Goal: Transaction & Acquisition: Purchase product/service

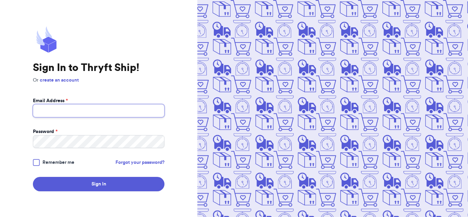
click at [115, 109] on input "Email Address *" at bounding box center [99, 110] width 132 height 13
type input "[EMAIL_ADDRESS][DOMAIN_NAME]"
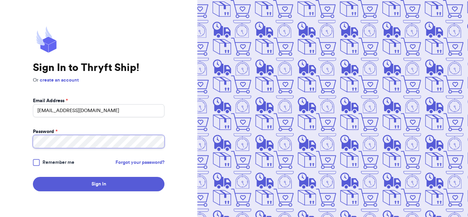
click at [33, 177] on button "Sign In" at bounding box center [99, 184] width 132 height 14
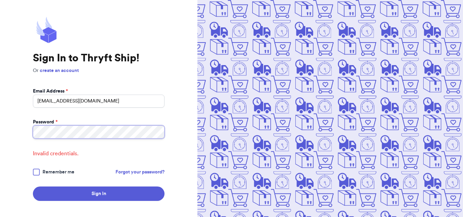
click at [33, 186] on button "Sign In" at bounding box center [99, 193] width 132 height 14
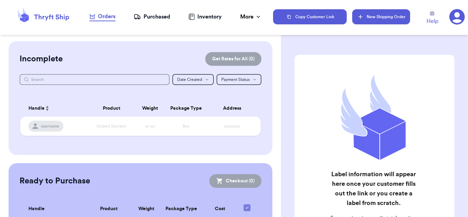
click at [381, 21] on button "New Shipping Order" at bounding box center [381, 16] width 58 height 15
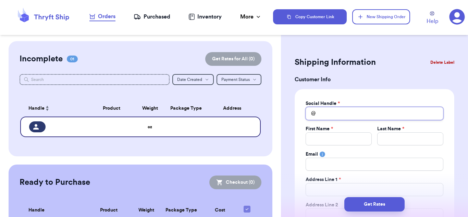
click at [333, 110] on input "Total Amount Paid" at bounding box center [375, 113] width 138 height 13
type input "h"
type input "he"
type input "hey"
type input "[PERSON_NAME]"
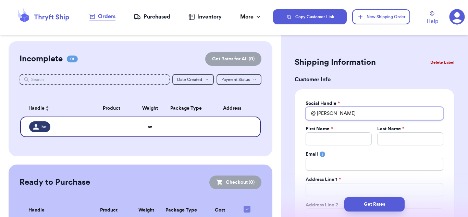
type input "heymi"
type input "heymis"
type input "heymiss"
type input "heymisst"
type input "heymissth"
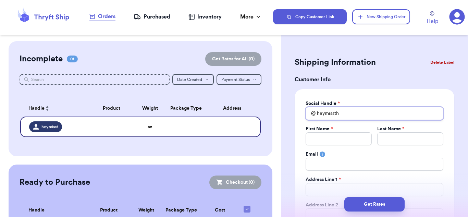
type input "heymissthr"
type input "heymissthri"
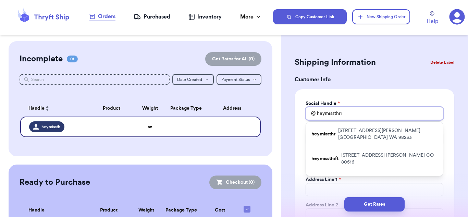
type input "heymissthrif"
type input "heymissthrift"
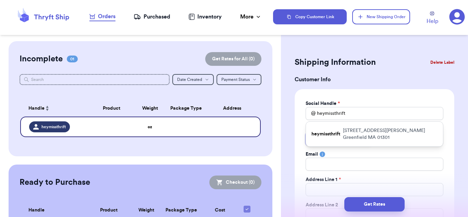
click at [351, 142] on input "Total Amount Paid" at bounding box center [339, 138] width 66 height 13
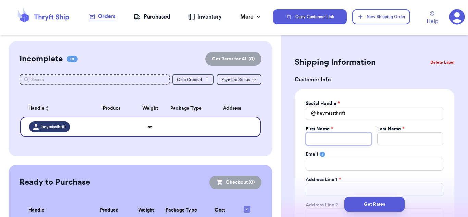
type input "V"
type input "Ve"
type input "Ver"
type input "Vere"
type input "Veren"
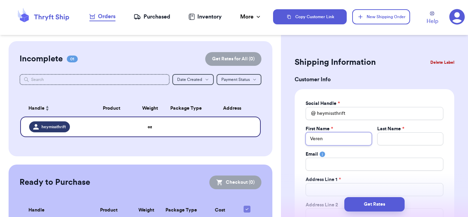
type input "Verena"
type input "S"
type input "W"
type input "We"
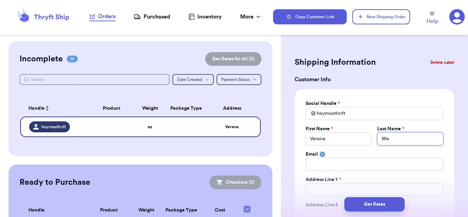
type input "Wei"
type input "[PERSON_NAME]"
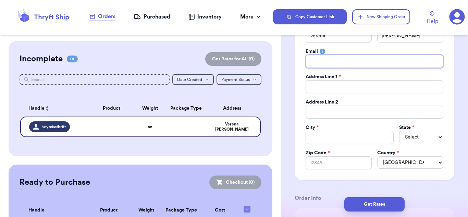
scroll to position [137, 0]
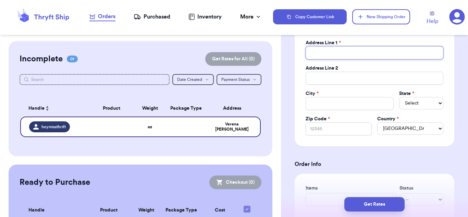
click at [368, 58] on input "Total Amount Paid" at bounding box center [375, 52] width 138 height 13
type input "3"
type input "36"
type input "364"
type input "3640"
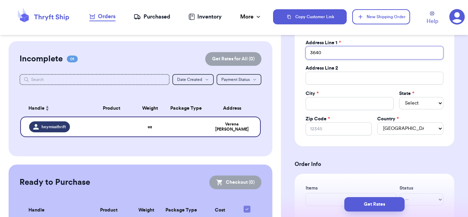
type input "3640"
type input "3640 E"
type input "3640 Es"
type input "3640 E"
type input "3640 Ea"
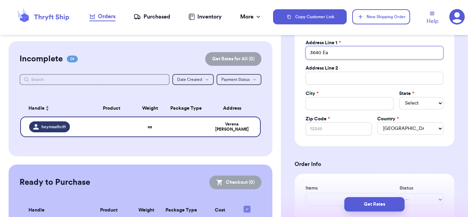
type input "3640 Eas"
type input "[GEOGRAPHIC_DATA]"
type input "3640 East F"
type input "3640 East Fe"
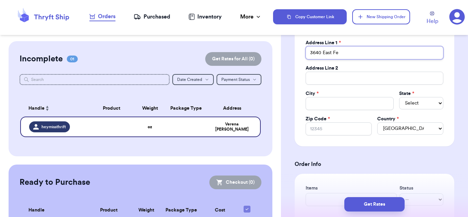
type input "3640 [GEOGRAPHIC_DATA]"
type input "[GEOGRAPHIC_DATA]"
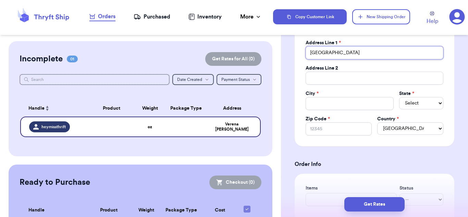
type input "[STREET_ADDRESS]"
type input "[STREET_ADDRESS][PERSON_NAME]"
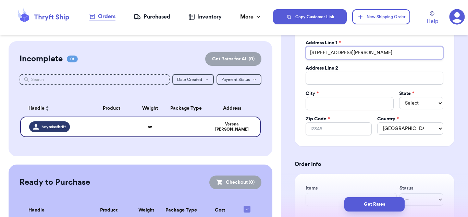
type input "[STREET_ADDRESS][PERSON_NAME]"
type input "[STREET_ADDRESS][PERSON_NAME][PERSON_NAME]"
type input "[STREET_ADDRESS][PERSON_NAME]"
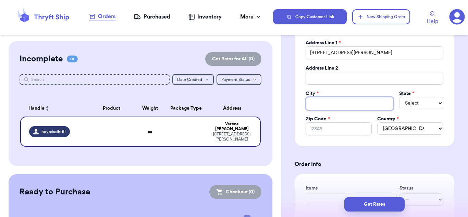
type input "C"
type input "Co"
type input "Cou"
type input "Coue"
type input "Cou"
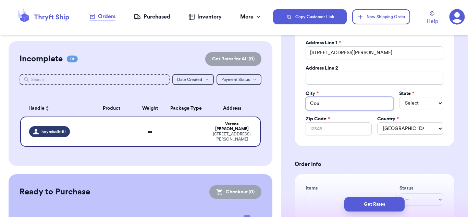
type input "Co"
type input "C"
type input "Co"
type input "[PERSON_NAME]"
type input "Coeu"
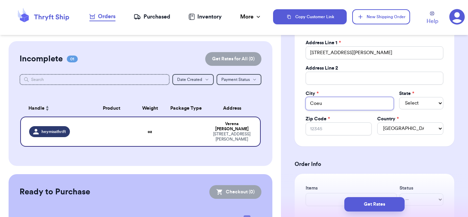
type input "Coeur"
type input "Coeur D"
type input "Coeur D \"
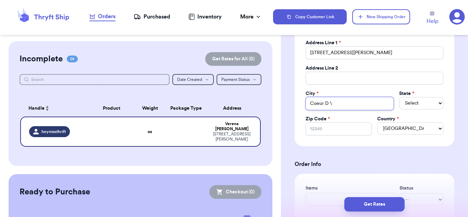
type input "Coeur D"
type input "Coeur"
type input "Coeur D"
type input "Coeur D'"
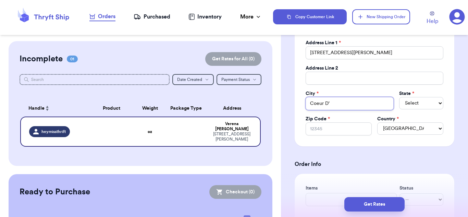
type input "Coeur D'A"
type input "Coeur D'Al"
type input "Coeur D'Ale"
type input "Coeur D'Alen"
type input "Coeur D'Alene"
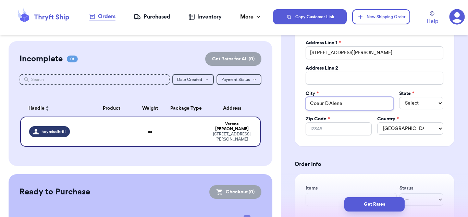
type input "Coeur D'Alene"
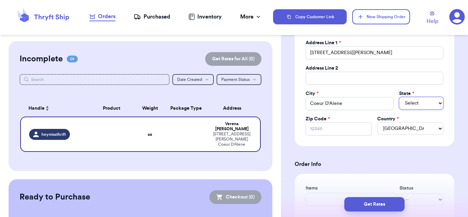
select select "ID"
type input "8"
type input "83"
type input "838"
type input "8381"
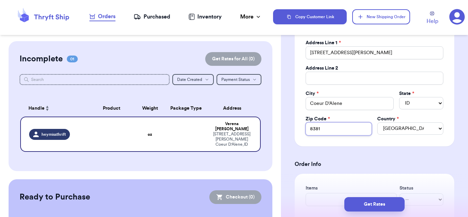
type input "83814"
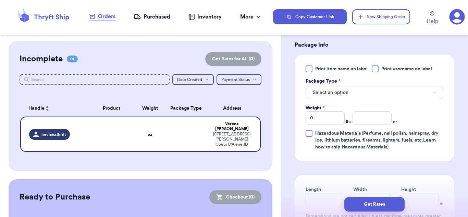
scroll to position [375, 0]
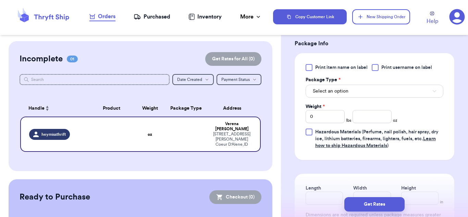
type input "83814"
click at [361, 86] on button "Select an option" at bounding box center [375, 91] width 138 height 13
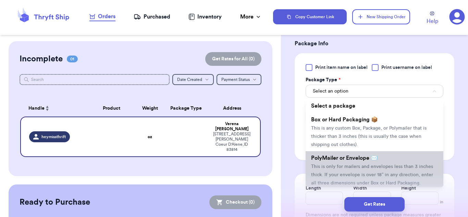
click at [382, 158] on li "PolyMailer or Envelope ✉️ This is only for mailers and envelopes less than 3 in…" at bounding box center [375, 170] width 138 height 38
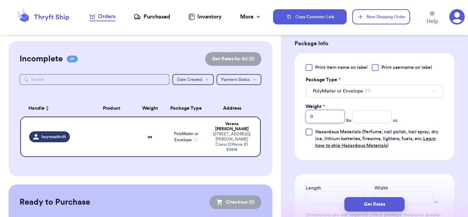
click at [324, 118] on input "0" at bounding box center [325, 116] width 39 height 13
click at [358, 119] on input "number" at bounding box center [372, 116] width 39 height 13
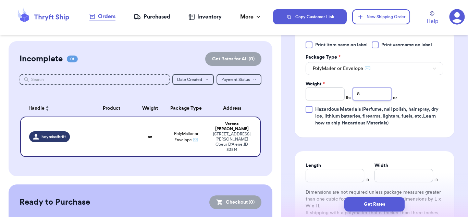
type input "8"
click at [340, 177] on input "Length" at bounding box center [335, 175] width 59 height 13
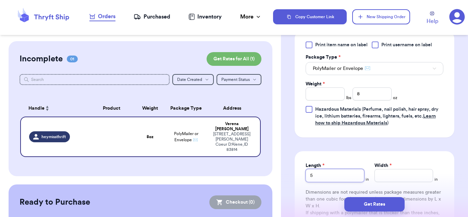
type input "5"
click at [392, 175] on input "Width *" at bounding box center [403, 175] width 59 height 13
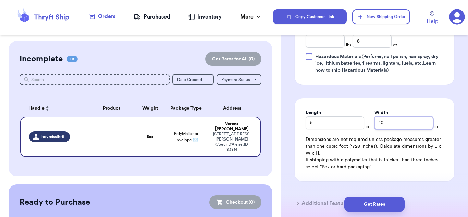
scroll to position [460, 0]
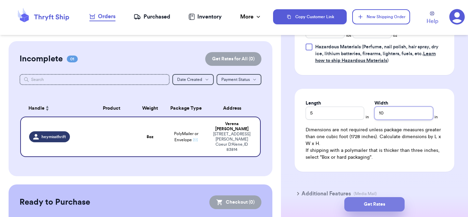
type input "10"
click at [380, 206] on button "Get Rates" at bounding box center [374, 204] width 60 height 14
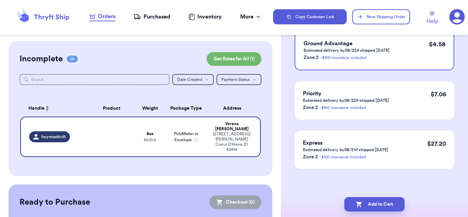
scroll to position [0, 0]
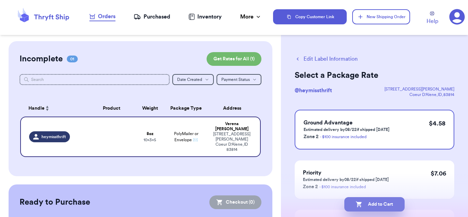
click at [372, 203] on button "Add to Cart" at bounding box center [374, 204] width 60 height 14
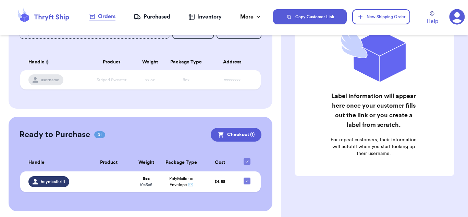
scroll to position [49, 0]
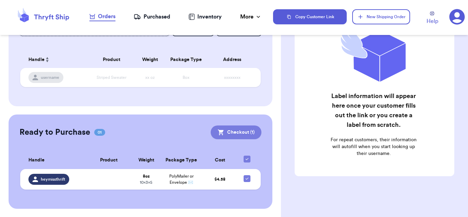
click at [244, 133] on button "Checkout ( 1 )" at bounding box center [236, 132] width 51 height 14
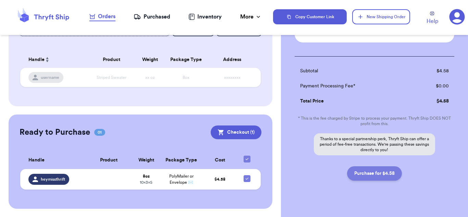
click at [376, 175] on button "Purchase for $4.58" at bounding box center [374, 173] width 55 height 14
checkbox input "false"
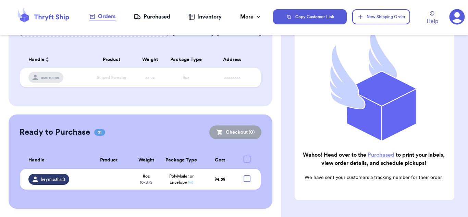
checkbox input "true"
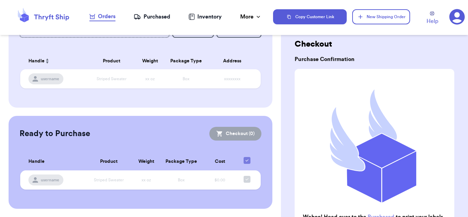
scroll to position [0, 0]
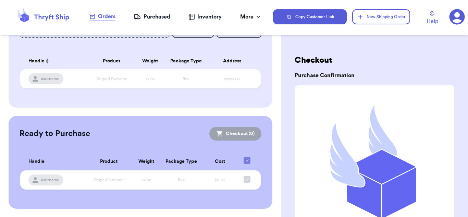
click at [144, 17] on div "Purchased" at bounding box center [152, 17] width 37 height 8
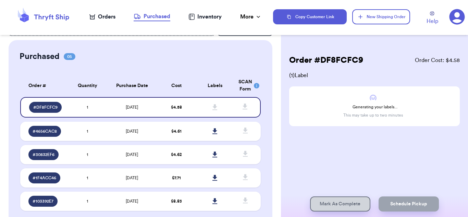
scroll to position [15, 0]
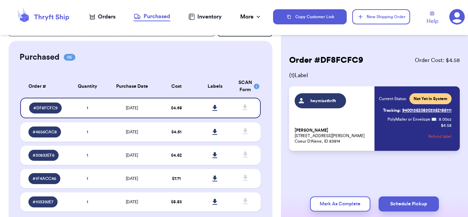
click at [433, 110] on link "Tracking: 9400136208303362186111" at bounding box center [417, 110] width 69 height 11
click at [212, 103] on link at bounding box center [215, 107] width 15 height 15
